Goal: Information Seeking & Learning: Learn about a topic

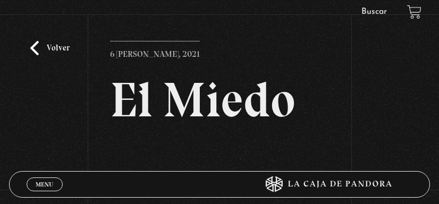
click at [52, 50] on link "Volver" at bounding box center [49, 48] width 39 height 14
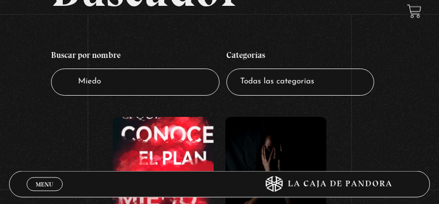
scroll to position [54, 0]
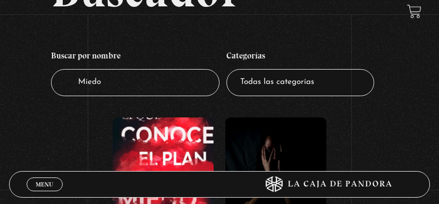
drag, startPoint x: 146, startPoint y: 86, endPoint x: 29, endPoint y: 91, distance: 117.1
click at [51, 91] on input "Miedo" at bounding box center [135, 82] width 169 height 27
type input "como lee"
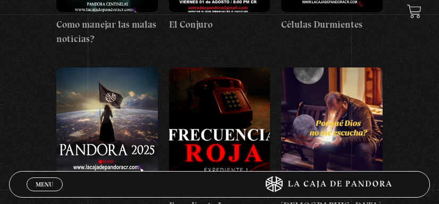
scroll to position [54, 0]
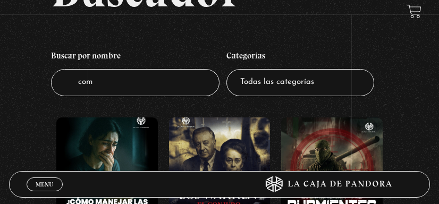
click at [113, 154] on figure at bounding box center [106, 173] width 101 height 112
